Goal: Check status: Check status

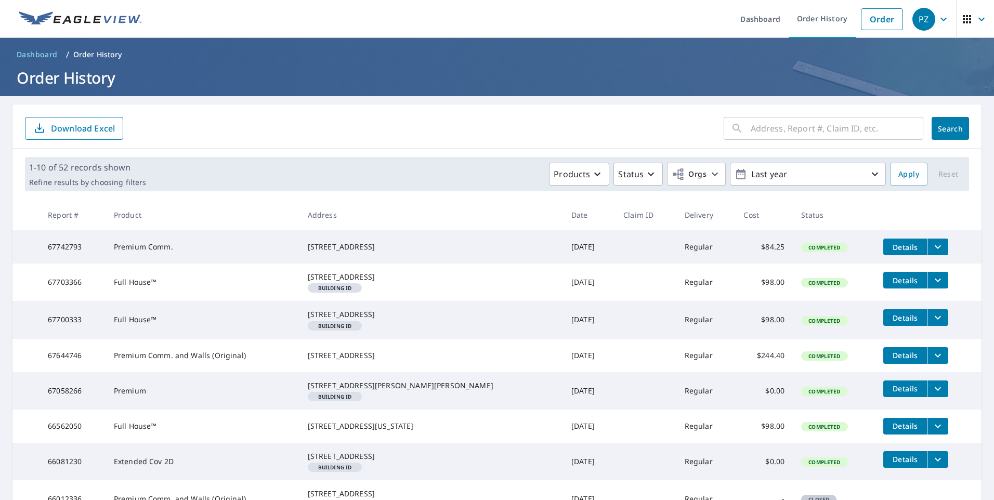
click at [963, 19] on icon "button" at bounding box center [967, 19] width 8 height 8
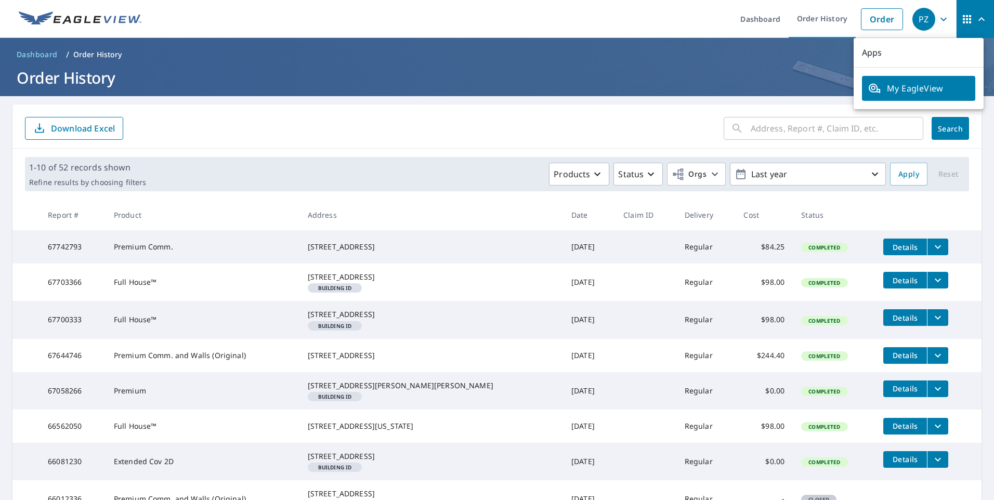
click at [937, 21] on icon "button" at bounding box center [943, 19] width 12 height 12
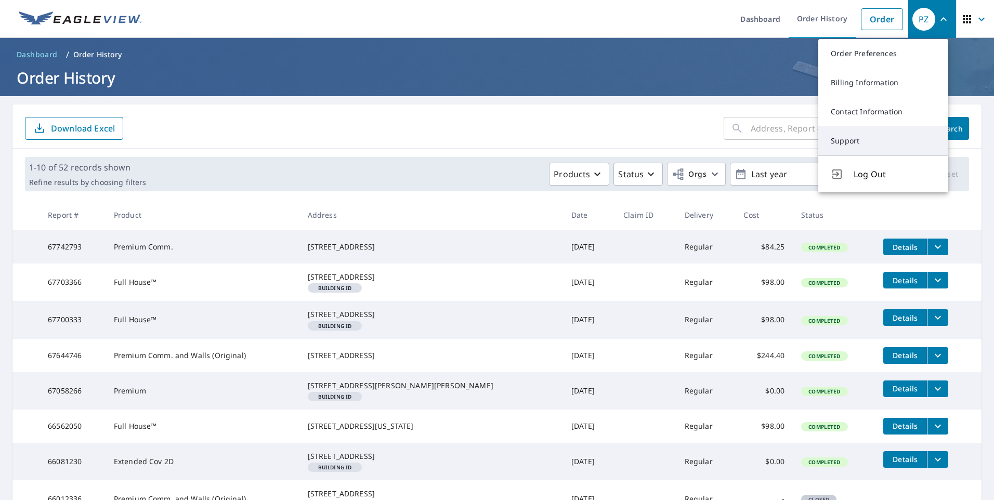
click at [855, 140] on link "Support" at bounding box center [883, 140] width 130 height 29
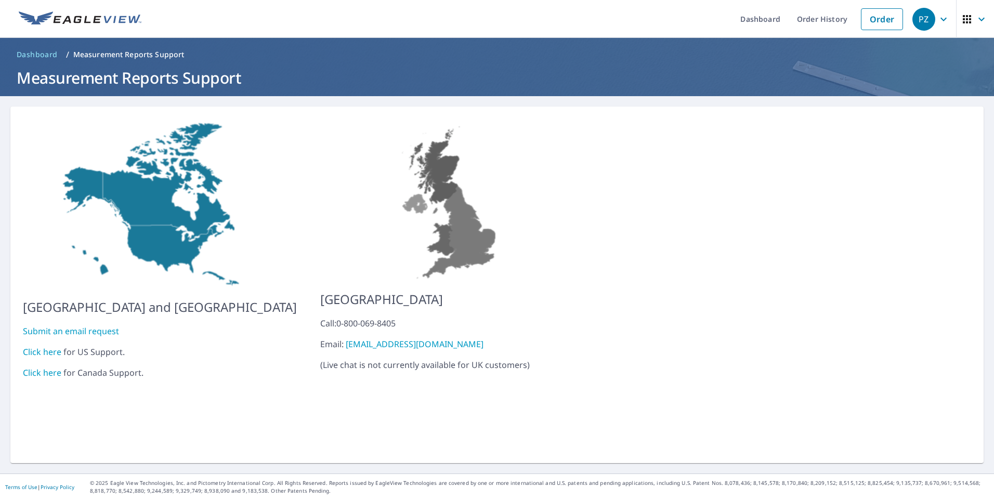
click at [49, 346] on link "Click here" at bounding box center [42, 351] width 38 height 11
click at [800, 17] on link "Order History" at bounding box center [822, 19] width 67 height 38
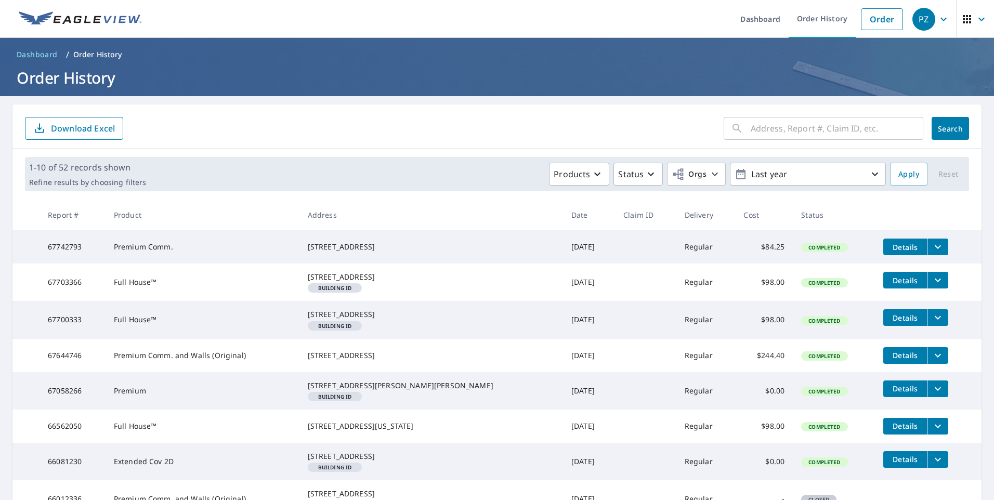
click at [82, 246] on td "67742793" at bounding box center [73, 246] width 66 height 33
copy td "67742793"
